Goal: Task Accomplishment & Management: Use online tool/utility

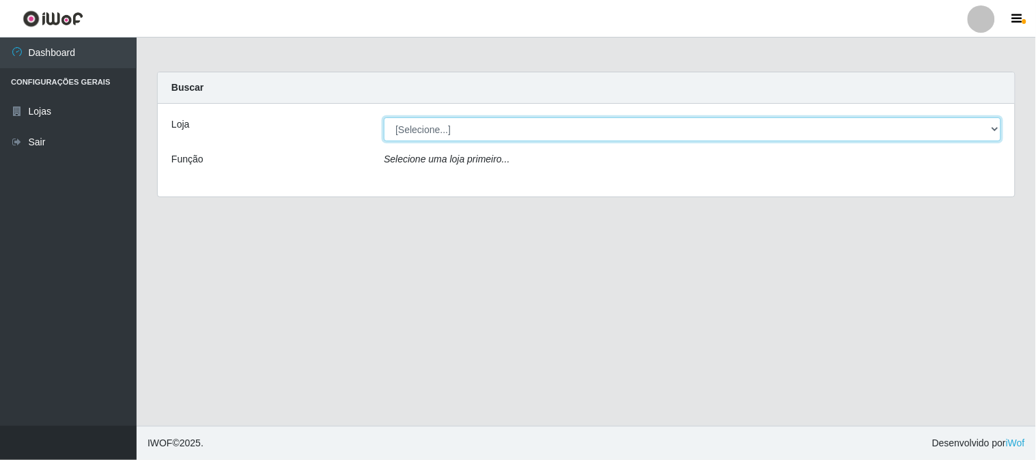
click at [998, 128] on select "[Selecione...] Casatudo BR" at bounding box center [692, 129] width 617 height 24
select select "197"
click at [384, 117] on select "[Selecione...] Casatudo BR" at bounding box center [692, 129] width 617 height 24
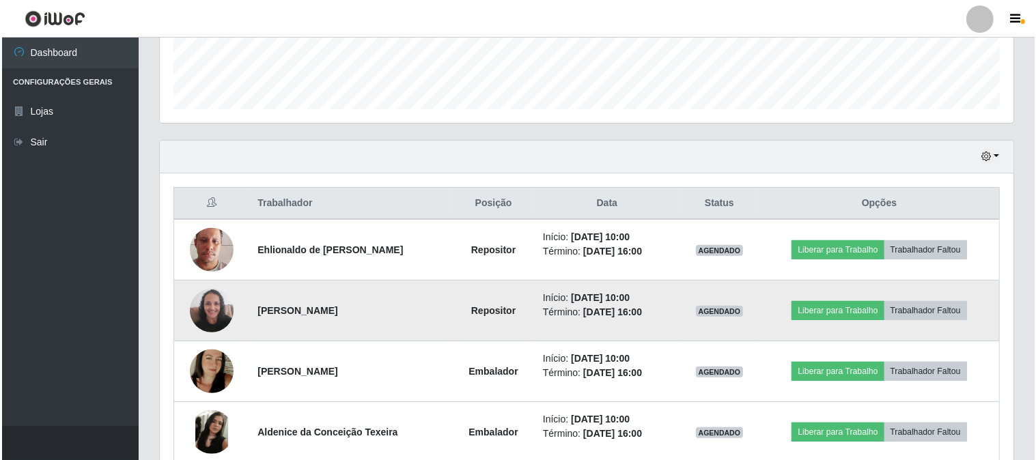
scroll to position [455, 0]
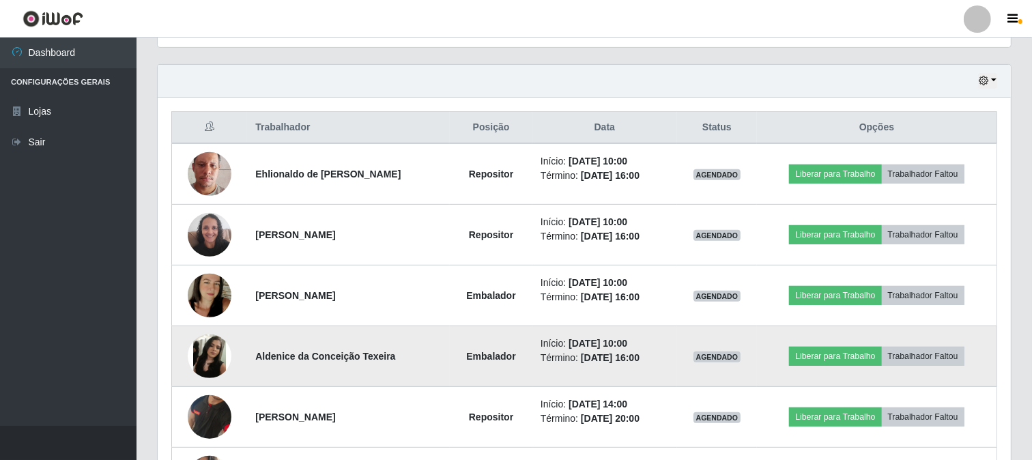
click at [202, 354] on img at bounding box center [210, 357] width 44 height 44
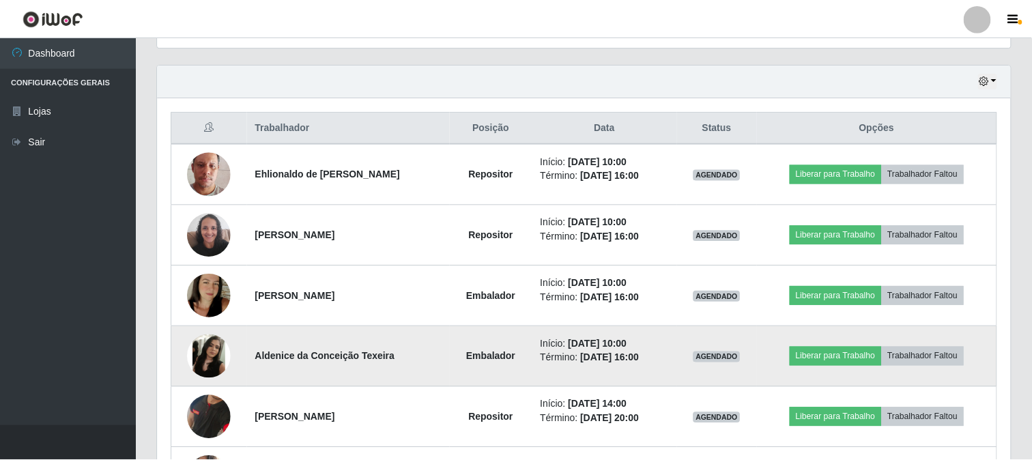
scroll to position [283, 845]
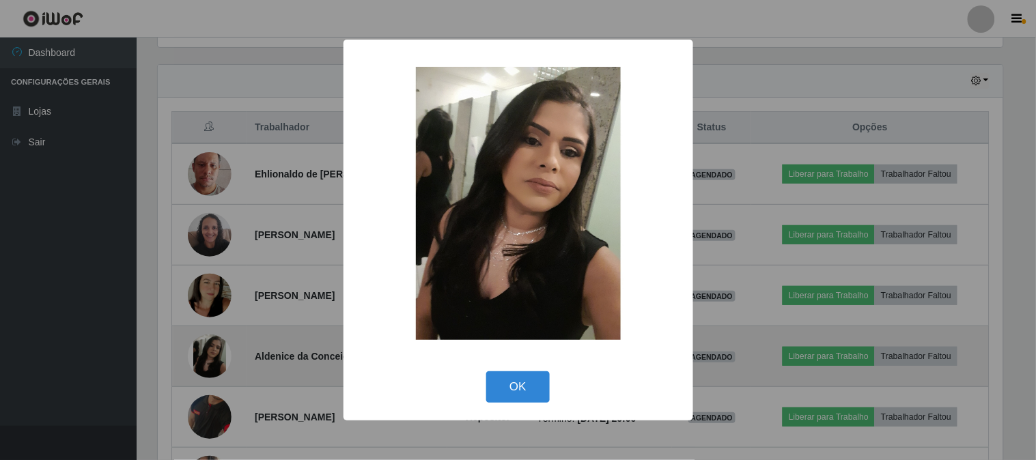
click at [202, 354] on div "× OK Cancel" at bounding box center [518, 230] width 1036 height 460
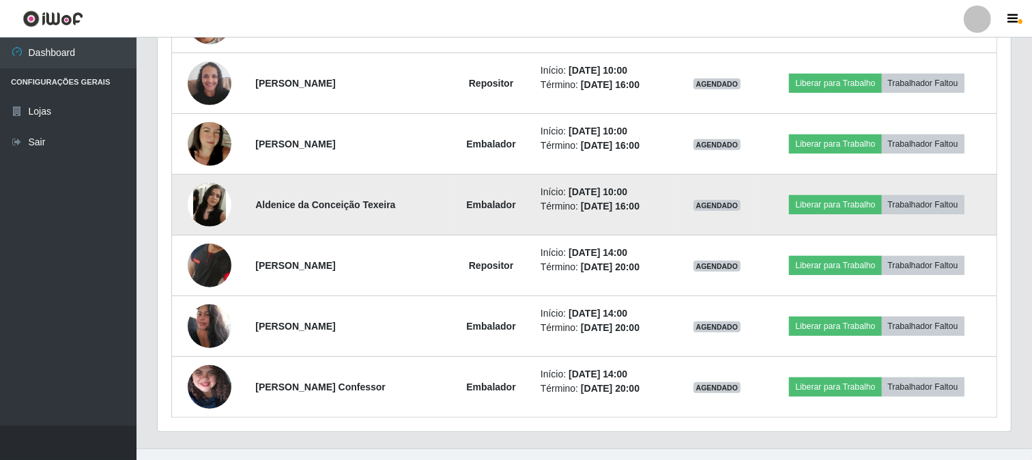
scroll to position [630, 0]
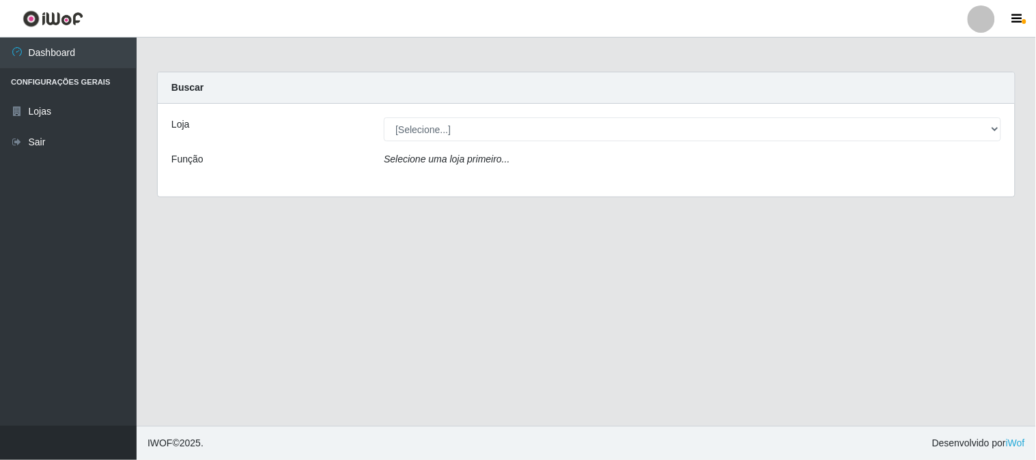
click at [837, 116] on div "Loja [Selecione...] Casatudo BR Função Selecione uma loja primeiro..." at bounding box center [586, 150] width 857 height 93
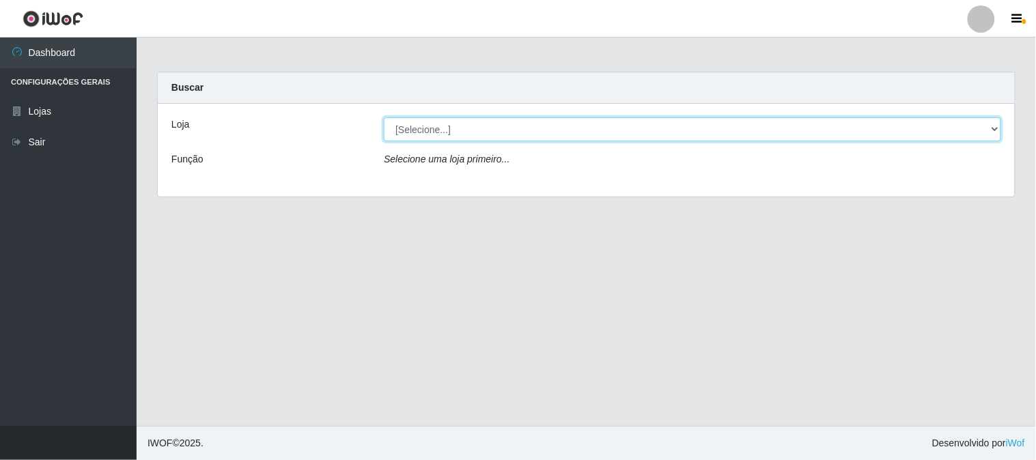
click at [968, 128] on select "[Selecione...] Casatudo BR" at bounding box center [692, 129] width 617 height 24
select select "197"
click at [384, 117] on select "[Selecione...] Casatudo BR" at bounding box center [692, 129] width 617 height 24
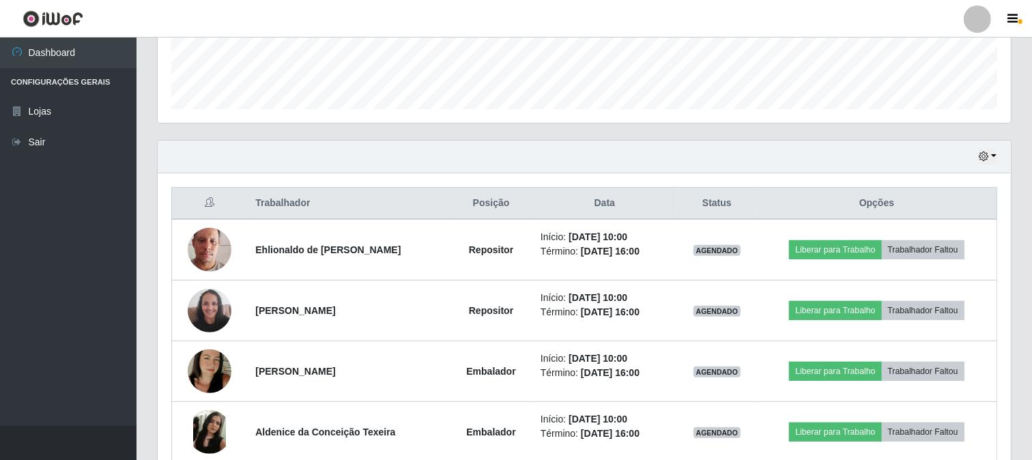
scroll to position [455, 0]
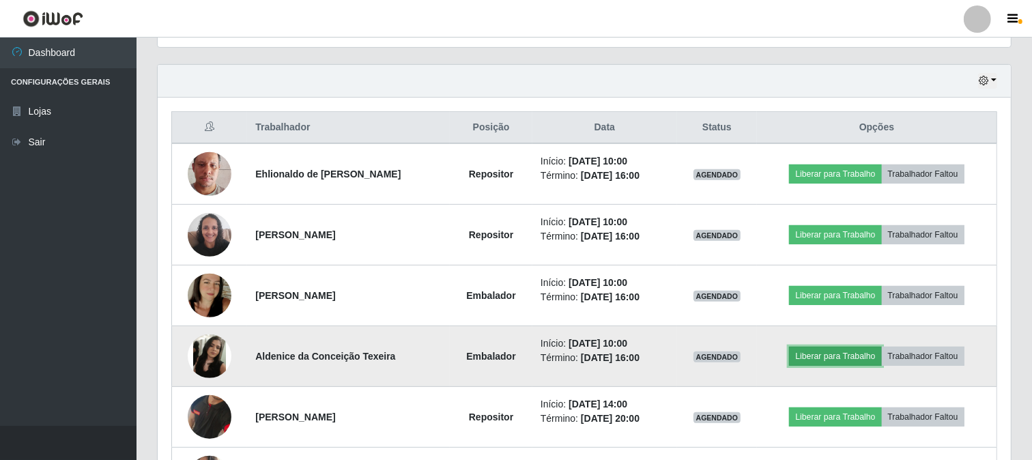
click at [837, 347] on button "Liberar para Trabalho" at bounding box center [835, 356] width 92 height 19
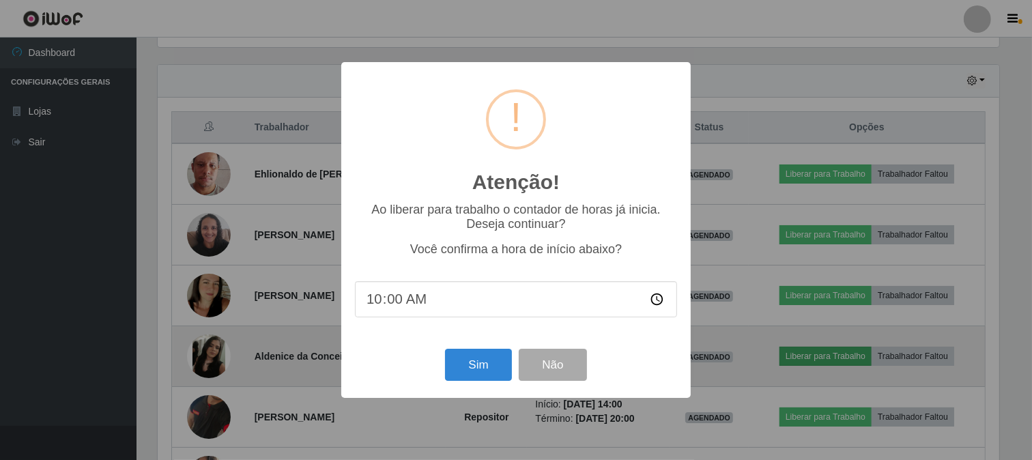
scroll to position [283, 845]
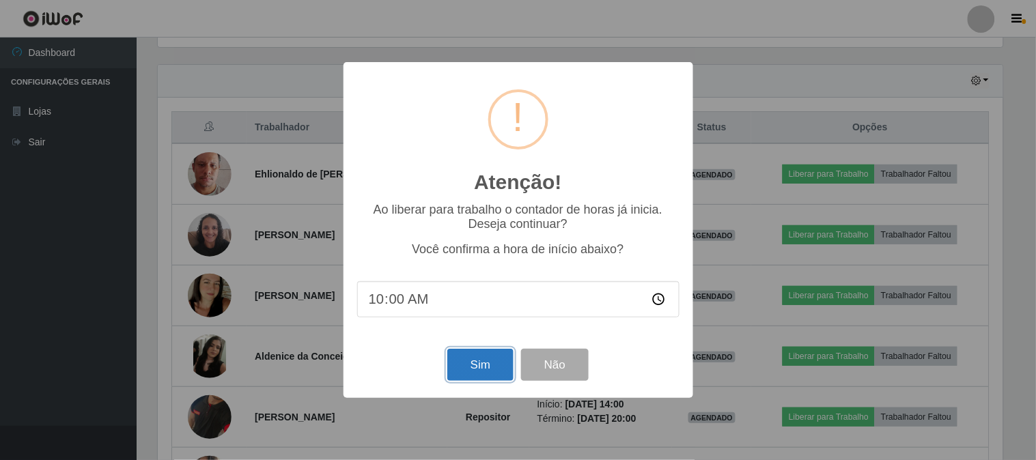
click at [481, 367] on button "Sim" at bounding box center [480, 365] width 66 height 32
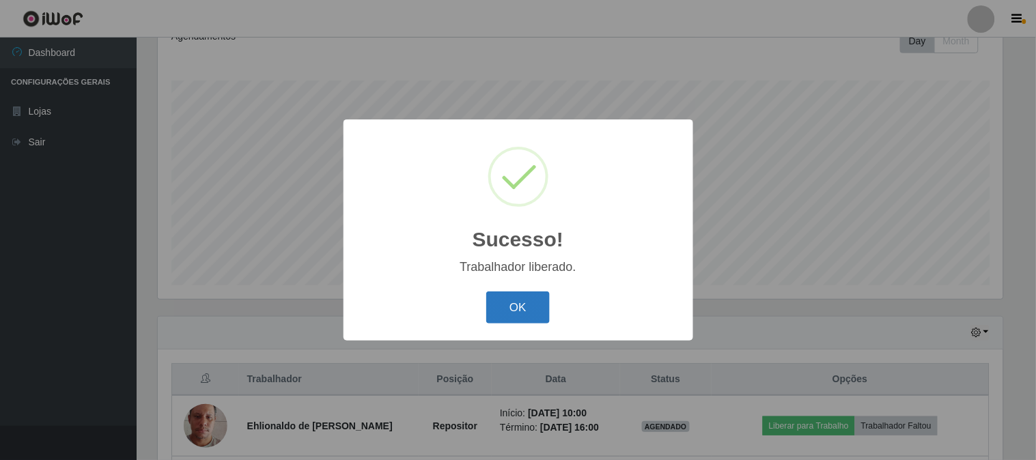
click at [496, 297] on button "OK" at bounding box center [518, 308] width 64 height 32
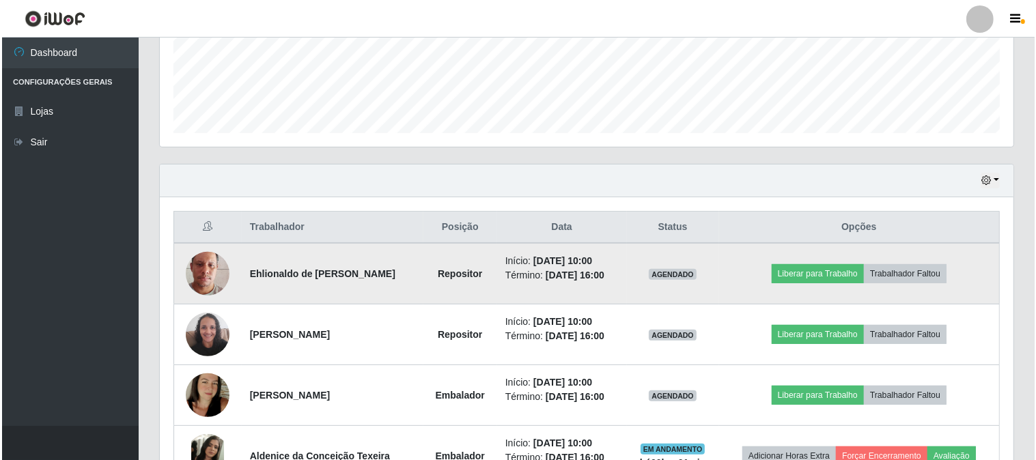
scroll to position [431, 0]
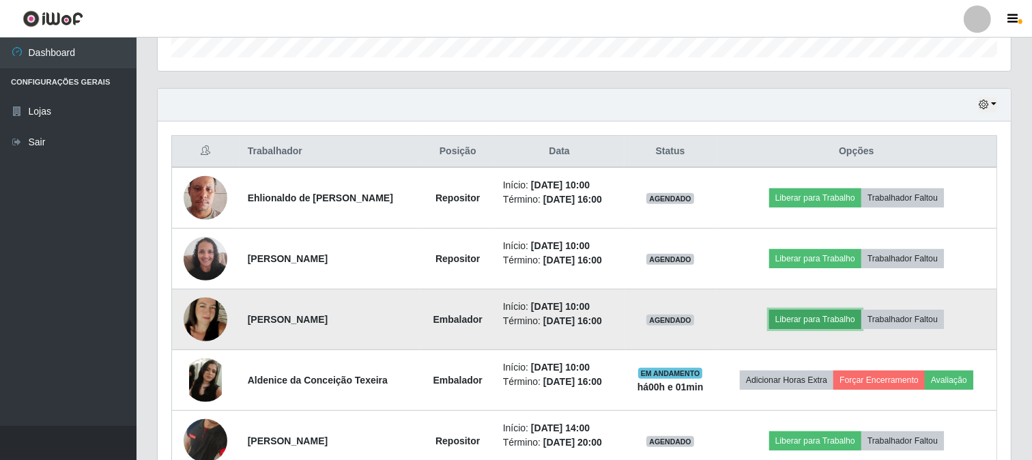
click at [828, 326] on button "Liberar para Trabalho" at bounding box center [816, 319] width 92 height 19
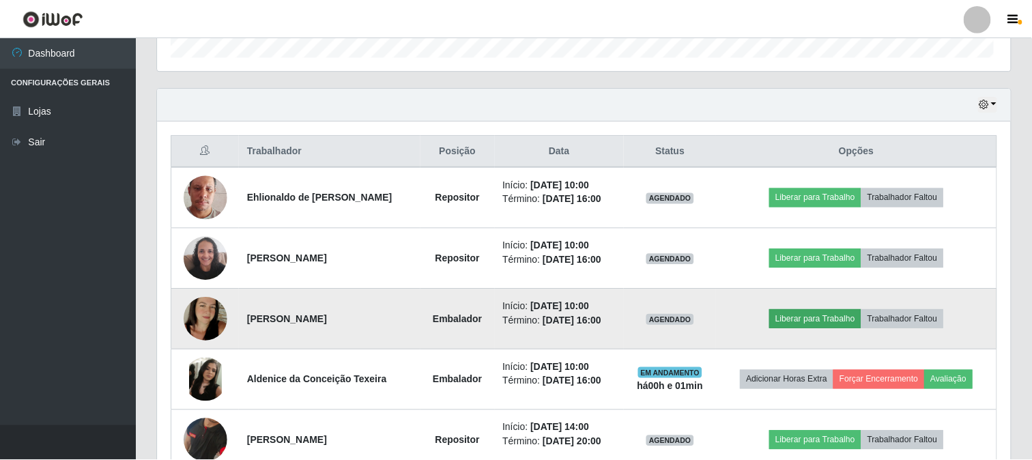
scroll to position [283, 845]
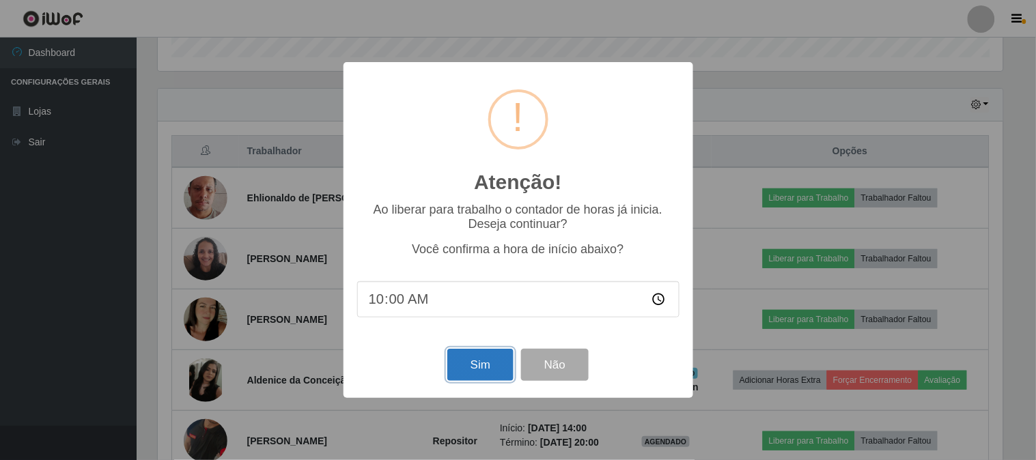
click at [463, 377] on button "Sim" at bounding box center [480, 365] width 66 height 32
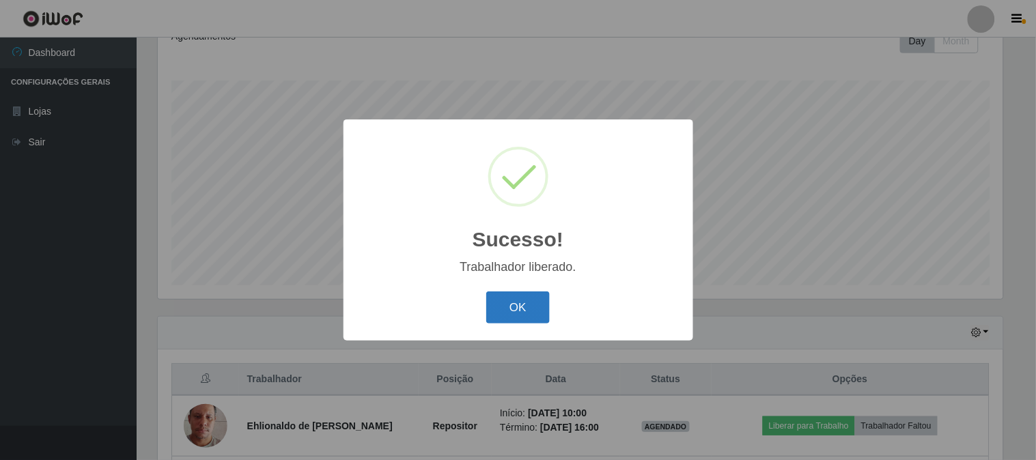
click at [516, 302] on button "OK" at bounding box center [518, 308] width 64 height 32
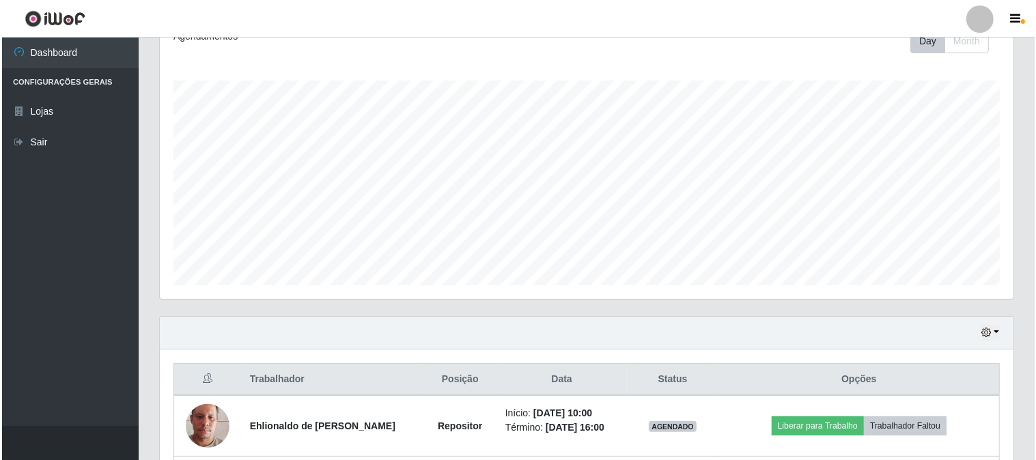
scroll to position [355, 0]
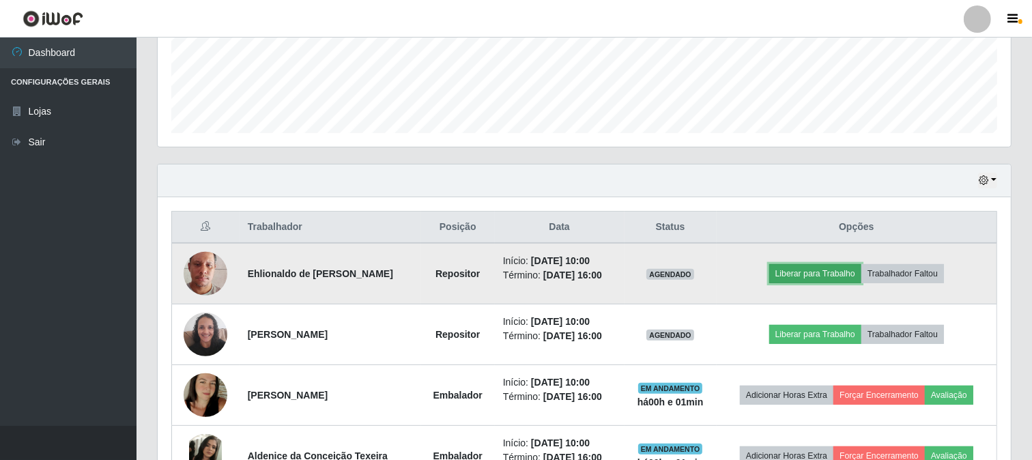
click at [841, 269] on button "Liberar para Trabalho" at bounding box center [816, 273] width 92 height 19
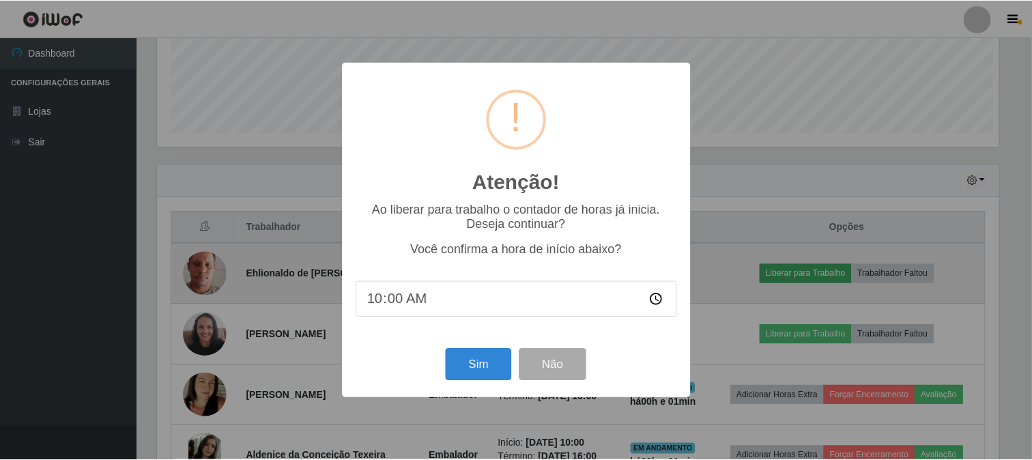
scroll to position [283, 845]
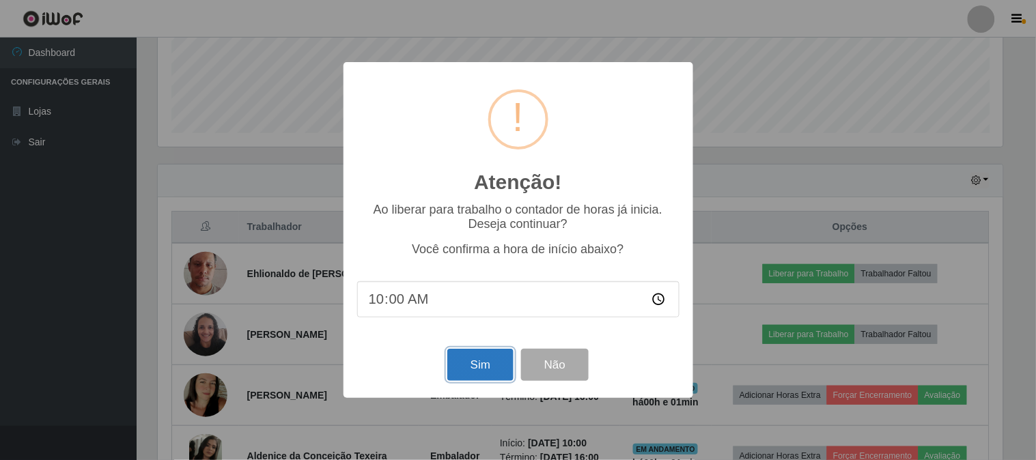
click at [475, 366] on button "Sim" at bounding box center [480, 365] width 66 height 32
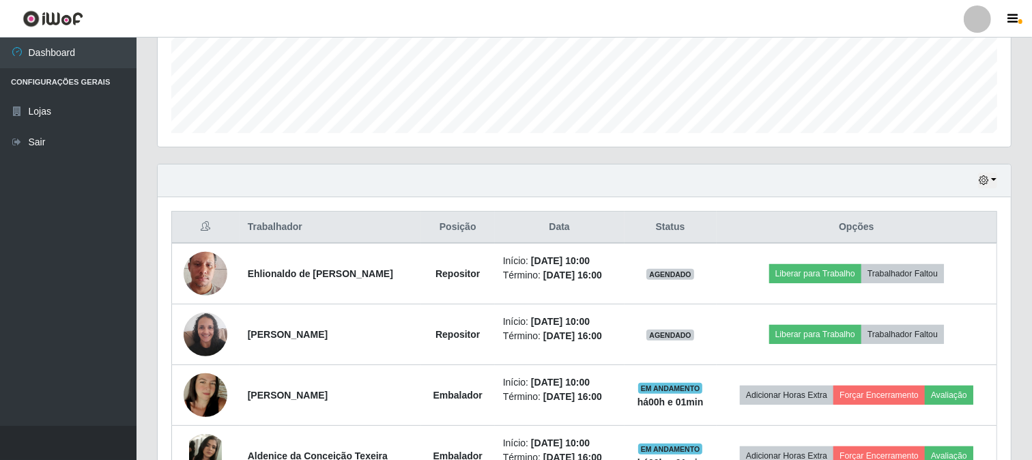
scroll to position [0, 0]
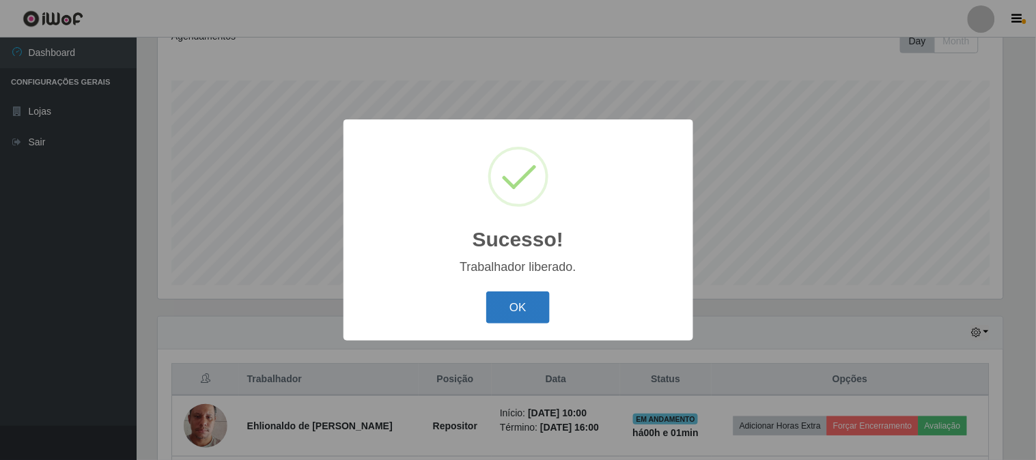
click at [531, 306] on button "OK" at bounding box center [518, 308] width 64 height 32
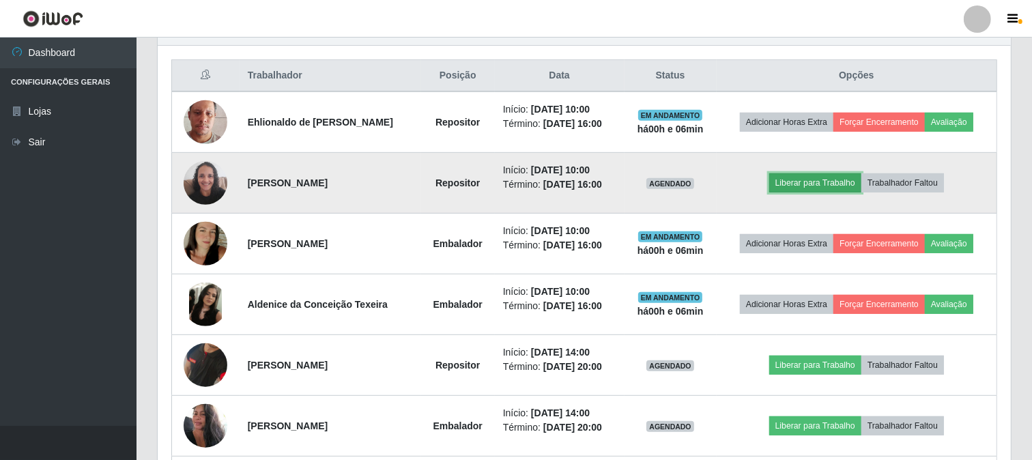
click at [813, 182] on button "Liberar para Trabalho" at bounding box center [816, 182] width 92 height 19
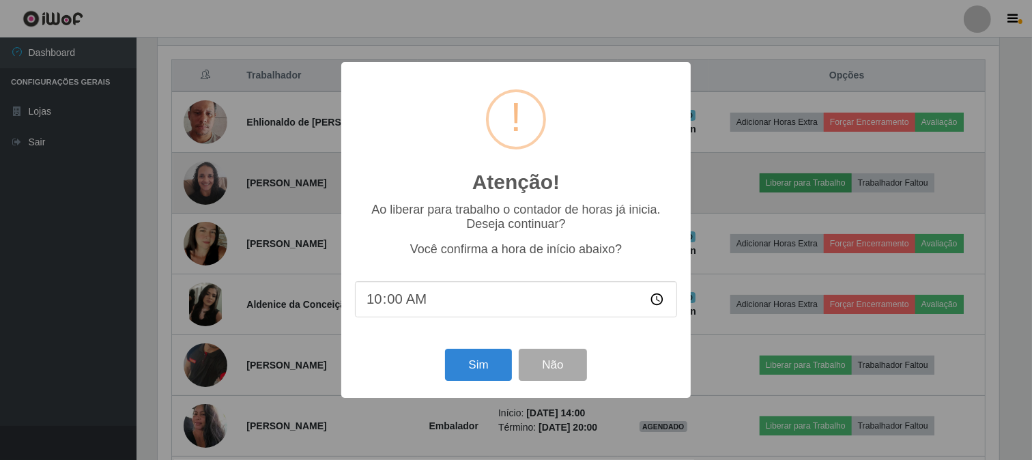
scroll to position [283, 845]
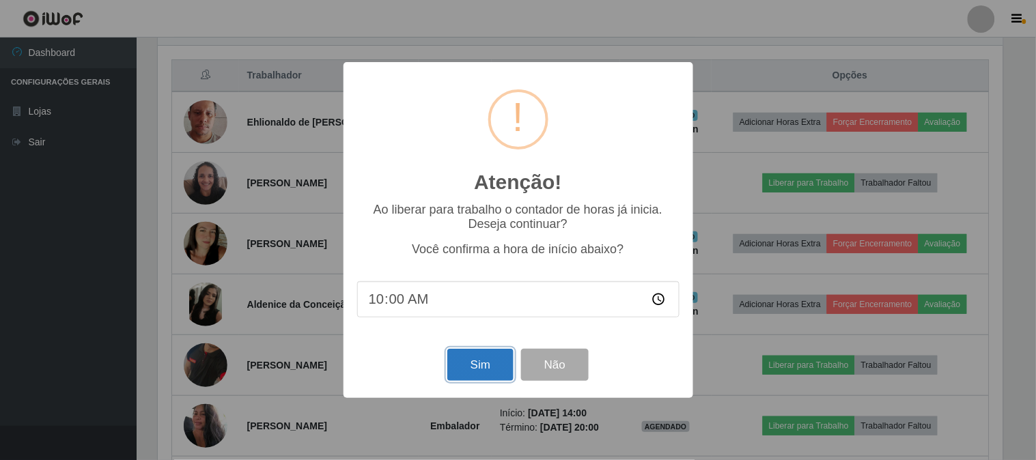
click at [479, 363] on button "Sim" at bounding box center [480, 365] width 66 height 32
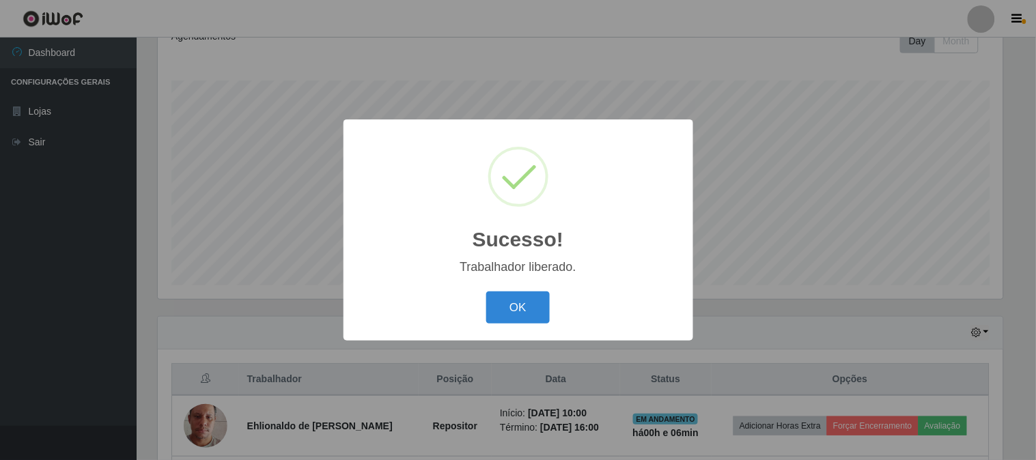
click at [486, 292] on button "OK" at bounding box center [518, 308] width 64 height 32
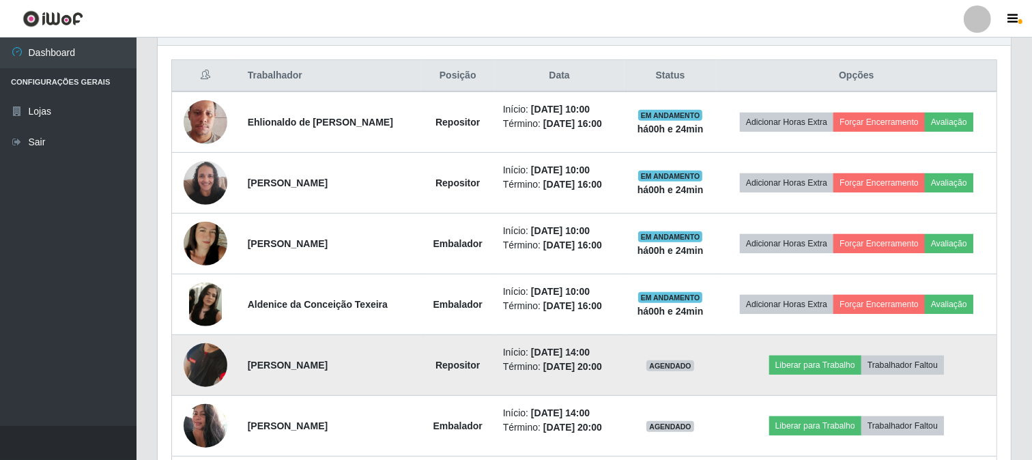
scroll to position [431, 0]
